Goal: Transaction & Acquisition: Purchase product/service

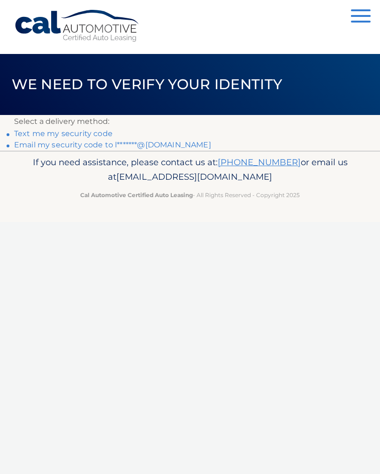
click at [171, 143] on link "Email my security code to l*******@[DOMAIN_NAME]" at bounding box center [112, 144] width 197 height 9
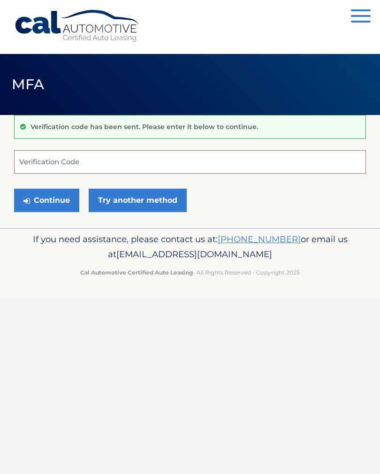
click at [116, 162] on input "Verification Code" at bounding box center [190, 161] width 352 height 23
type input "382706"
click at [51, 208] on button "Continue" at bounding box center [46, 200] width 65 height 23
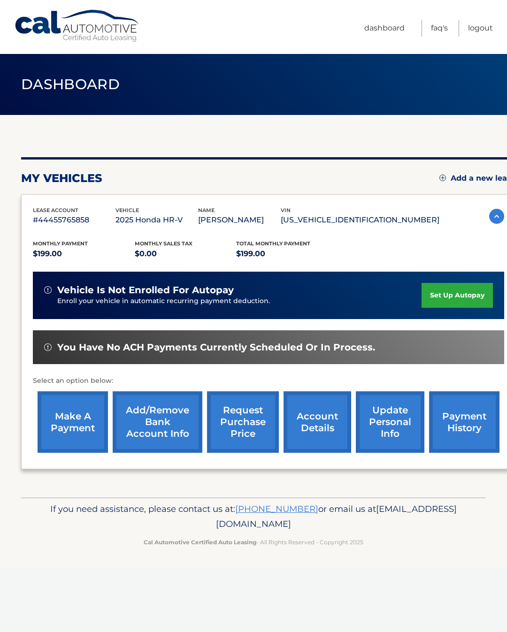
click at [78, 421] on link "make a payment" at bounding box center [73, 423] width 70 height 62
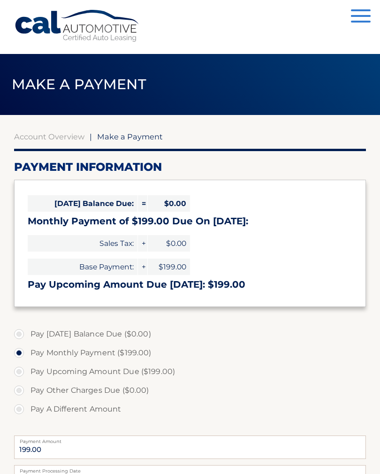
select select "ZjU0MzBiOGQtYmIzMi00ZWQxLWJlYzgtMjE2Njk3MzZlNWJj"
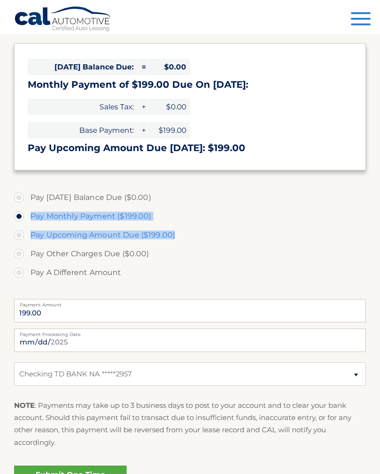
scroll to position [151, 0]
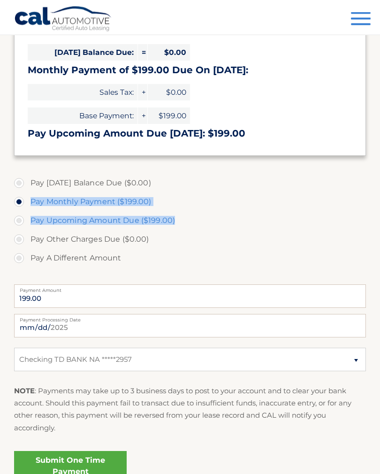
click at [95, 462] on link "Submit One Time Payment" at bounding box center [70, 467] width 113 height 30
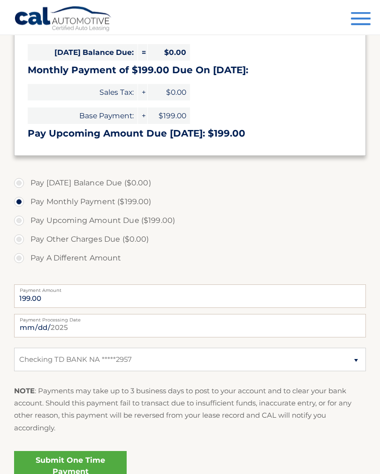
scroll to position [151, 0]
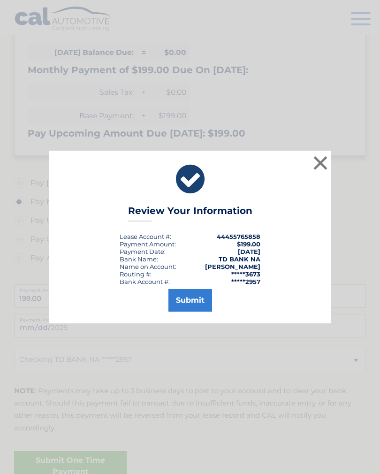
click at [192, 303] on button "Submit" at bounding box center [191, 300] width 44 height 23
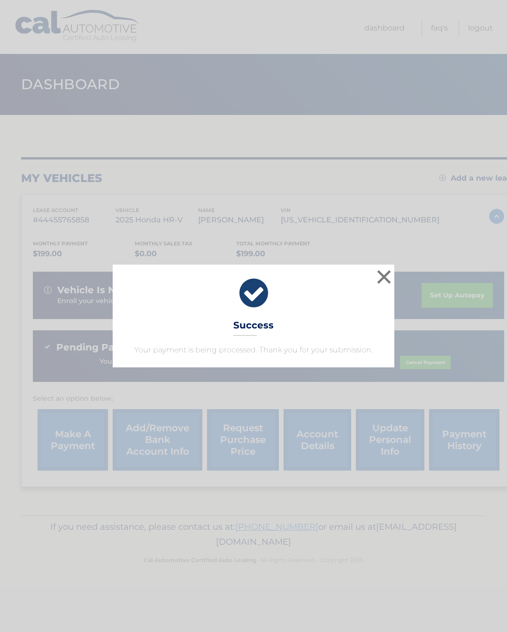
click at [385, 274] on button "×" at bounding box center [384, 277] width 19 height 19
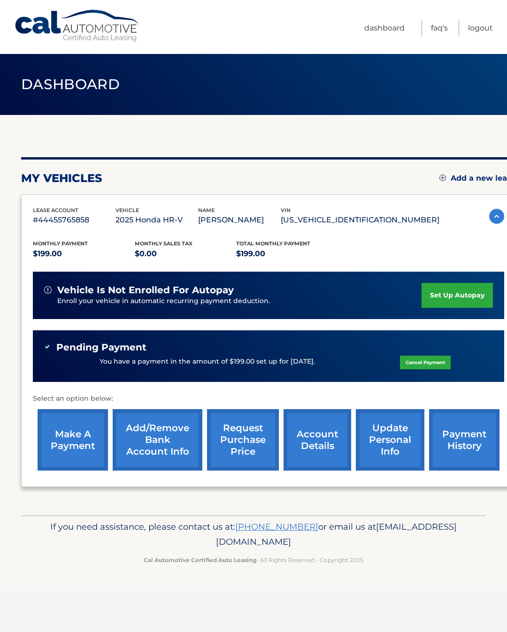
click at [481, 28] on link "Logout" at bounding box center [480, 28] width 25 height 16
